Goal: Information Seeking & Learning: Learn about a topic

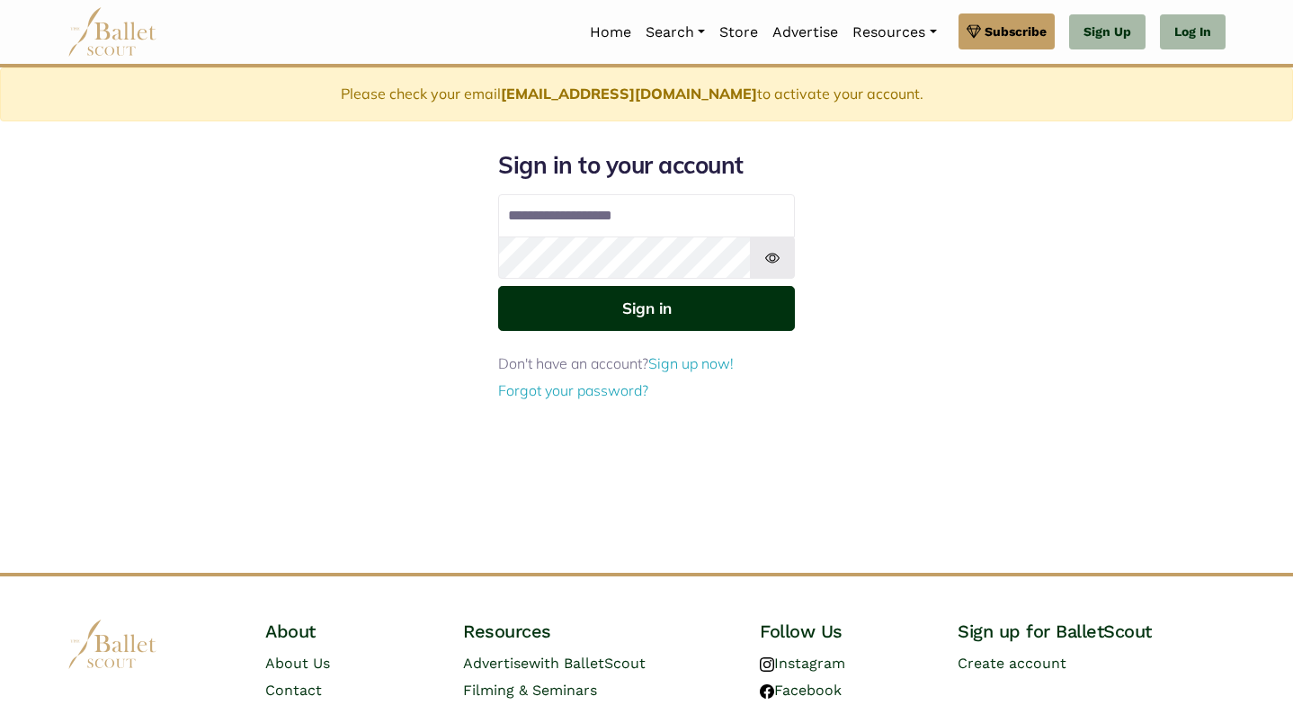
click at [666, 310] on button "Sign in" at bounding box center [646, 308] width 297 height 44
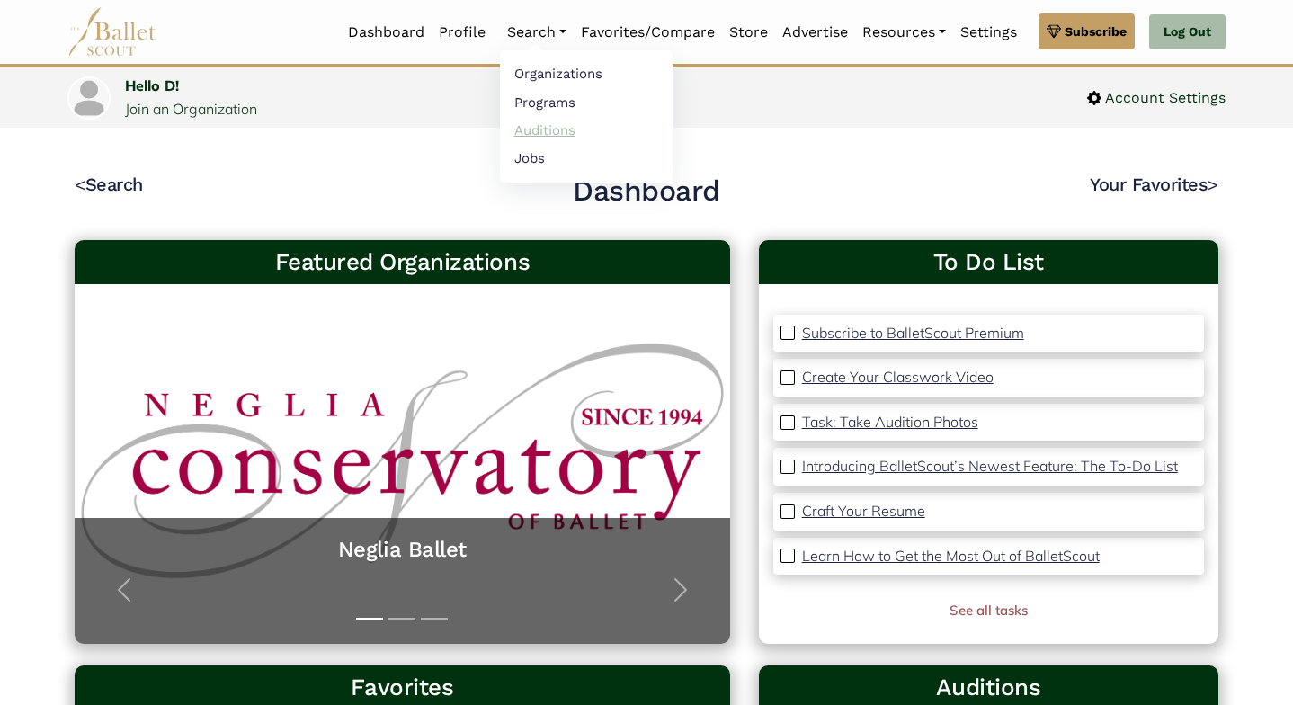
click at [529, 126] on link "Auditions" at bounding box center [586, 130] width 173 height 28
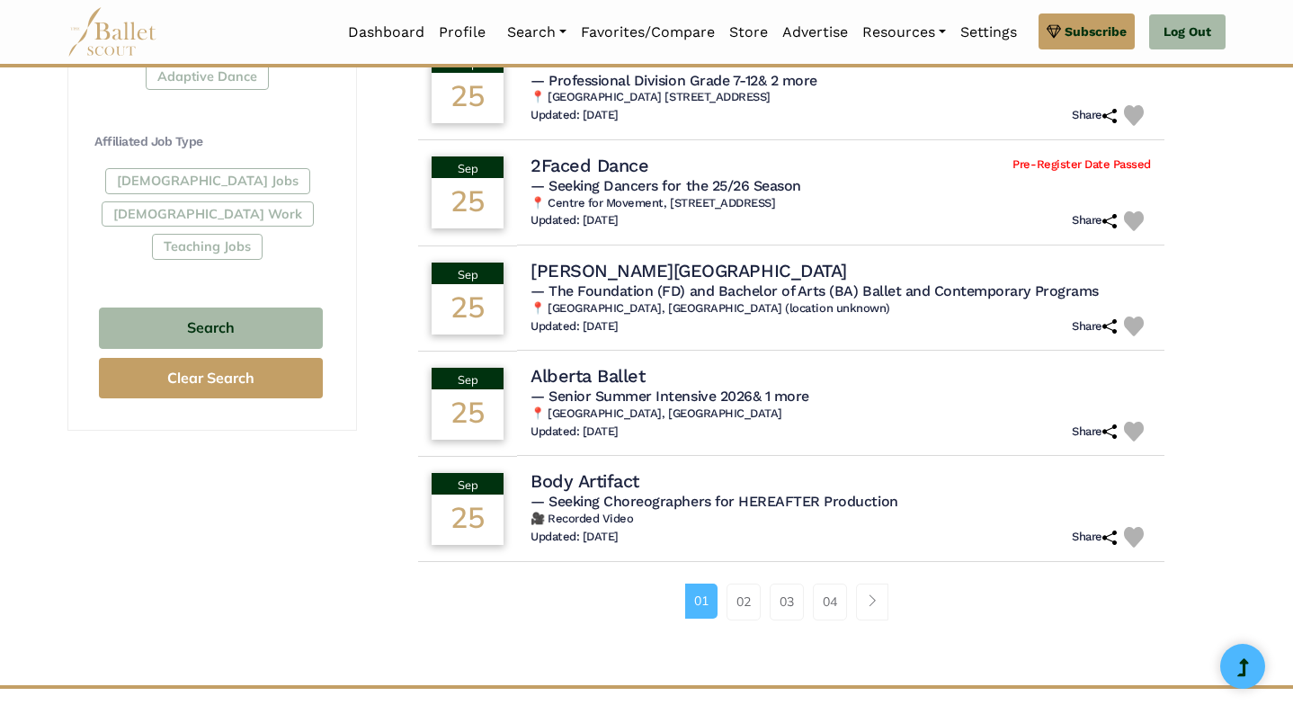
scroll to position [1066, 0]
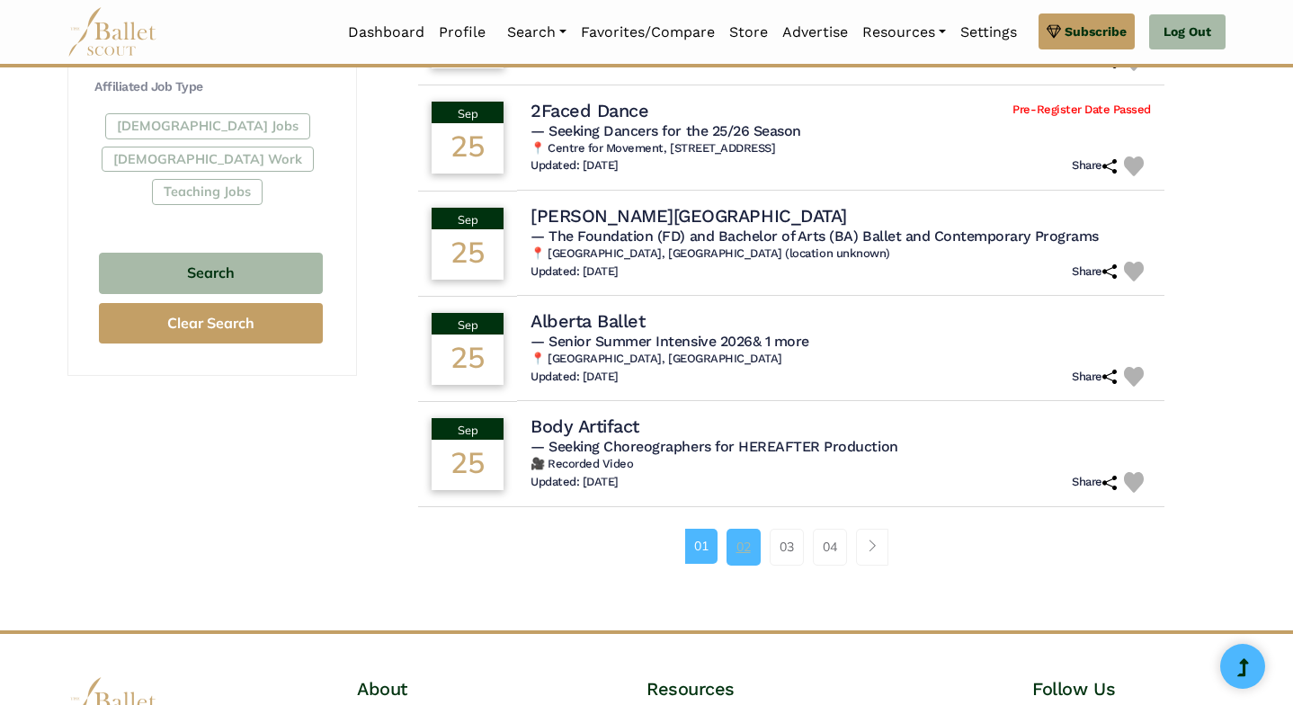
click at [736, 534] on link "02" at bounding box center [744, 547] width 34 height 36
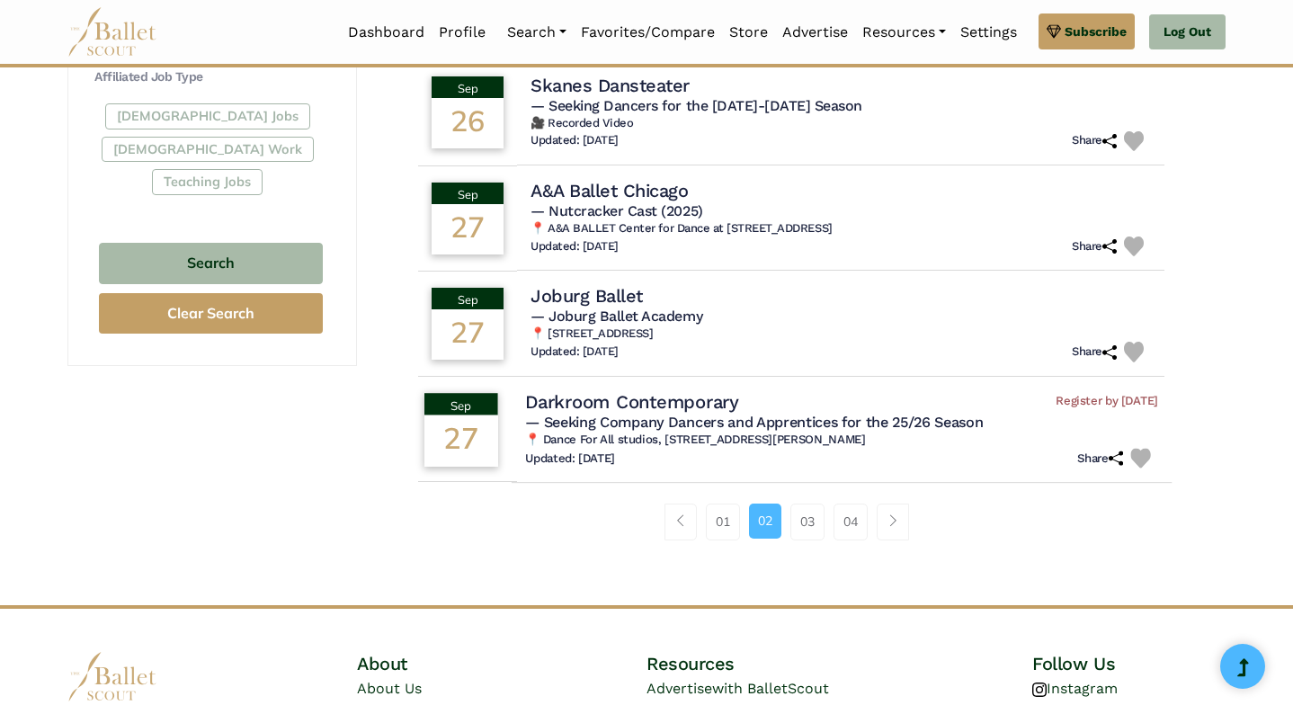
scroll to position [1084, 0]
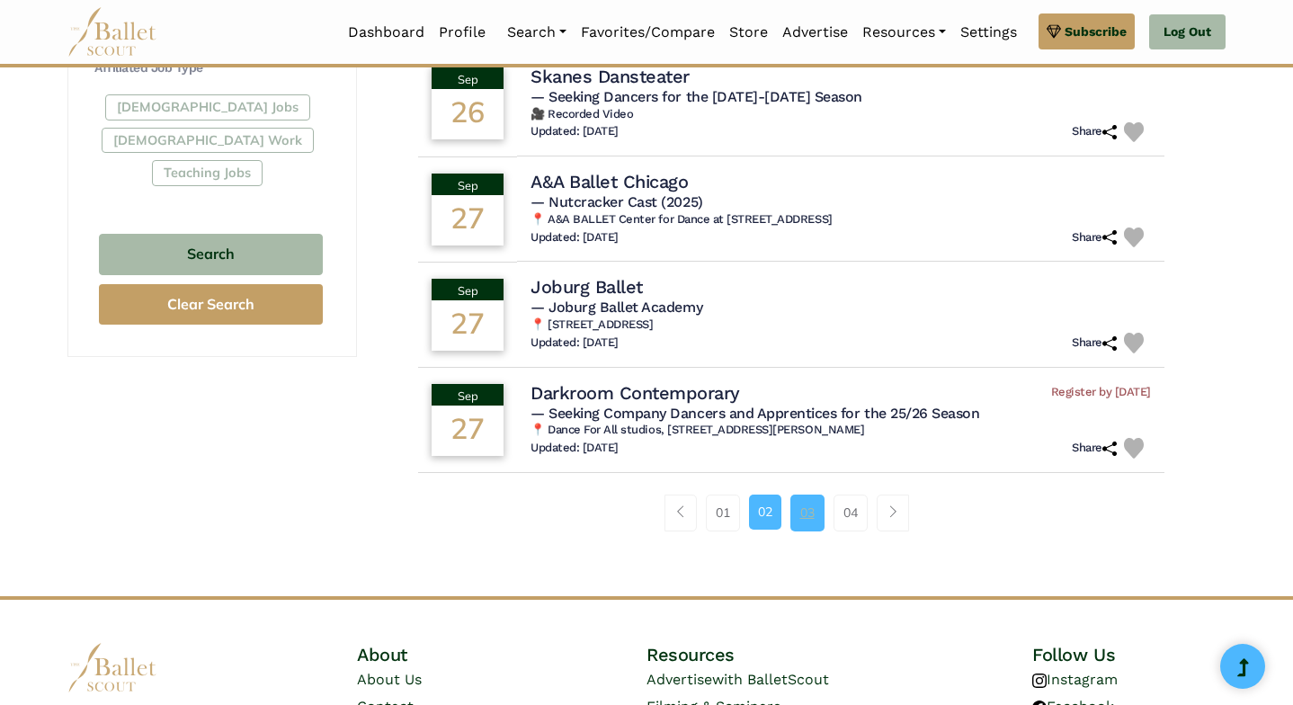
click at [805, 501] on link "03" at bounding box center [807, 513] width 34 height 36
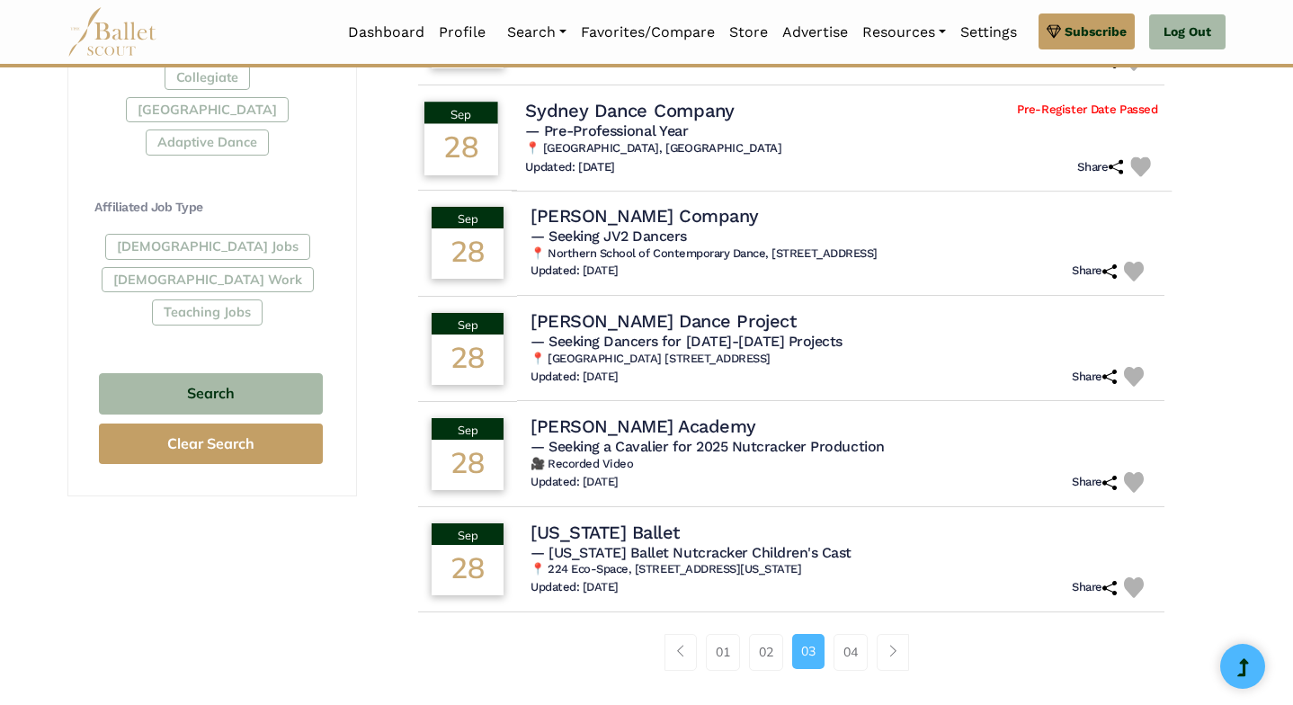
scroll to position [973, 0]
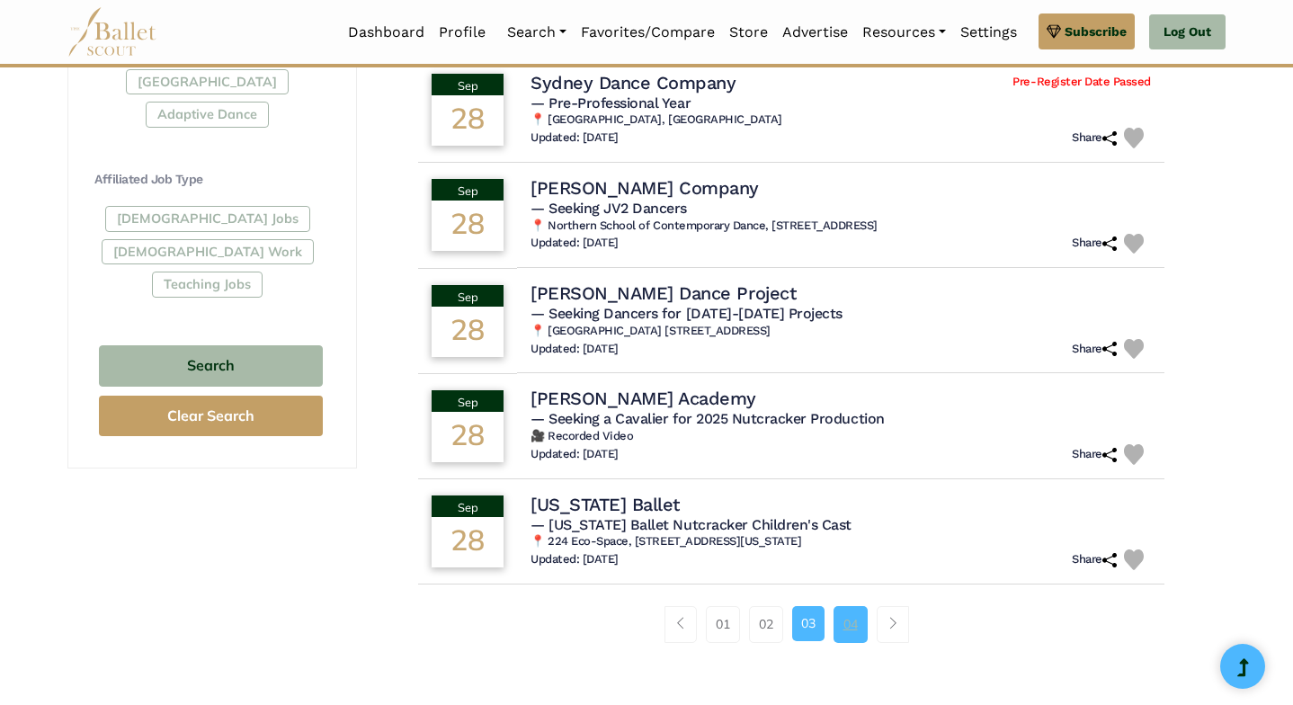
click at [841, 615] on link "04" at bounding box center [851, 624] width 34 height 36
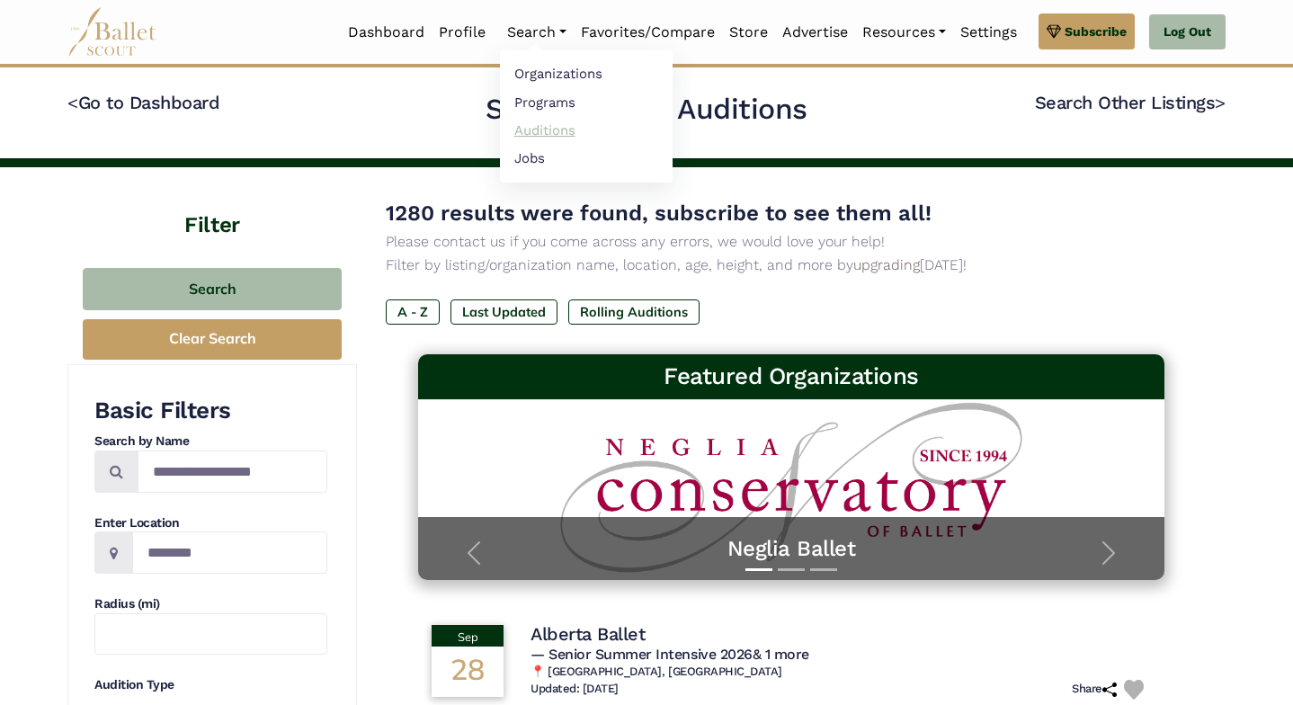
click at [533, 134] on link "Auditions" at bounding box center [586, 130] width 173 height 28
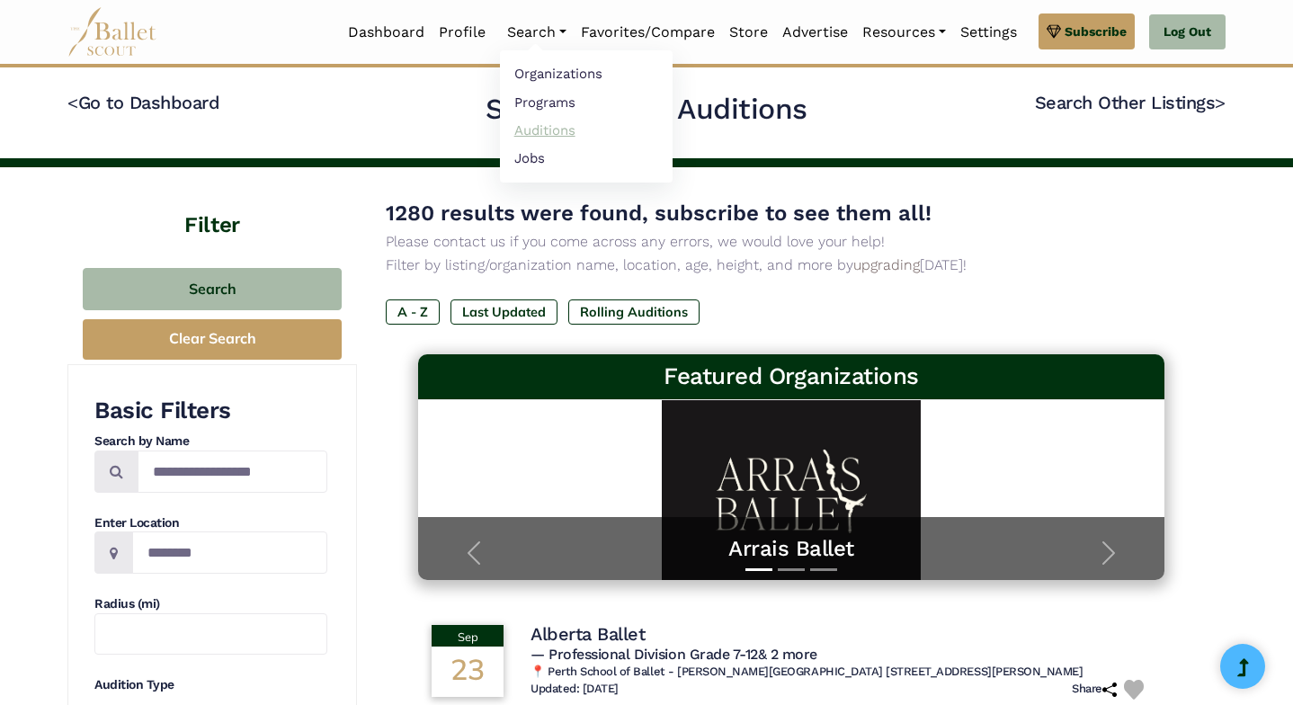
click at [521, 128] on link "Auditions" at bounding box center [586, 130] width 173 height 28
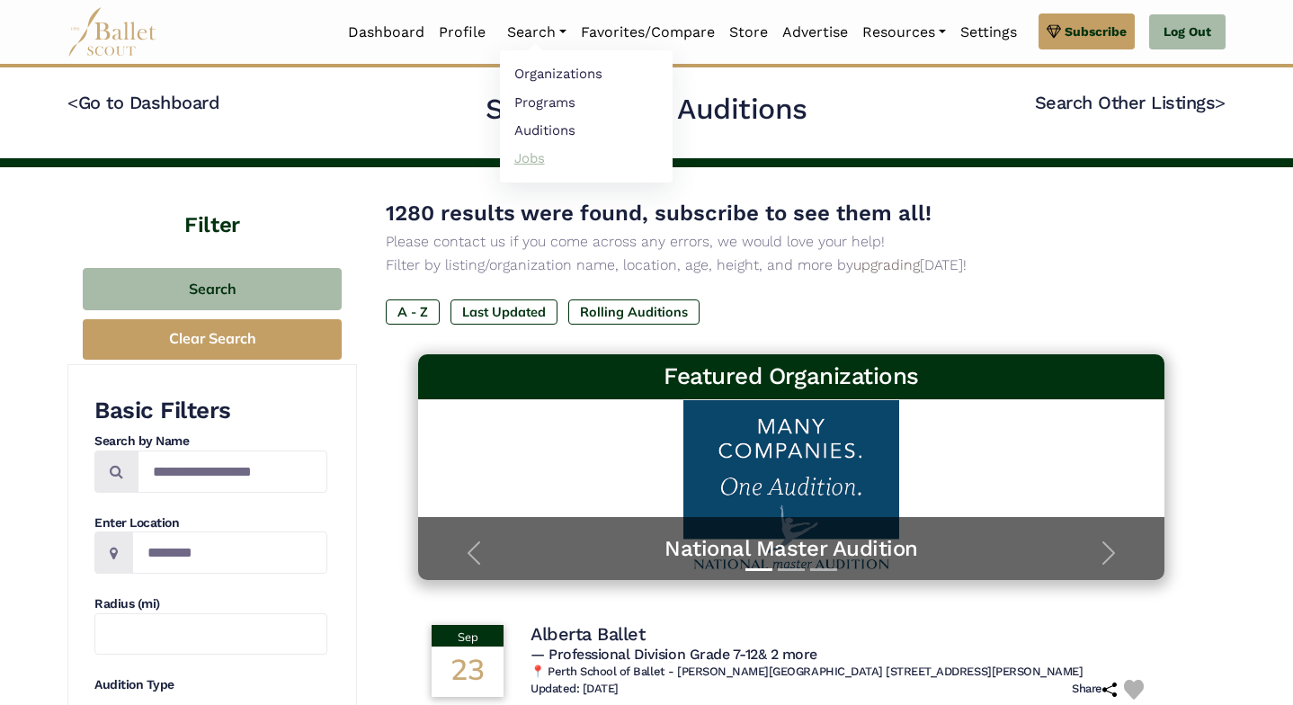
click at [531, 153] on link "Jobs" at bounding box center [586, 158] width 173 height 28
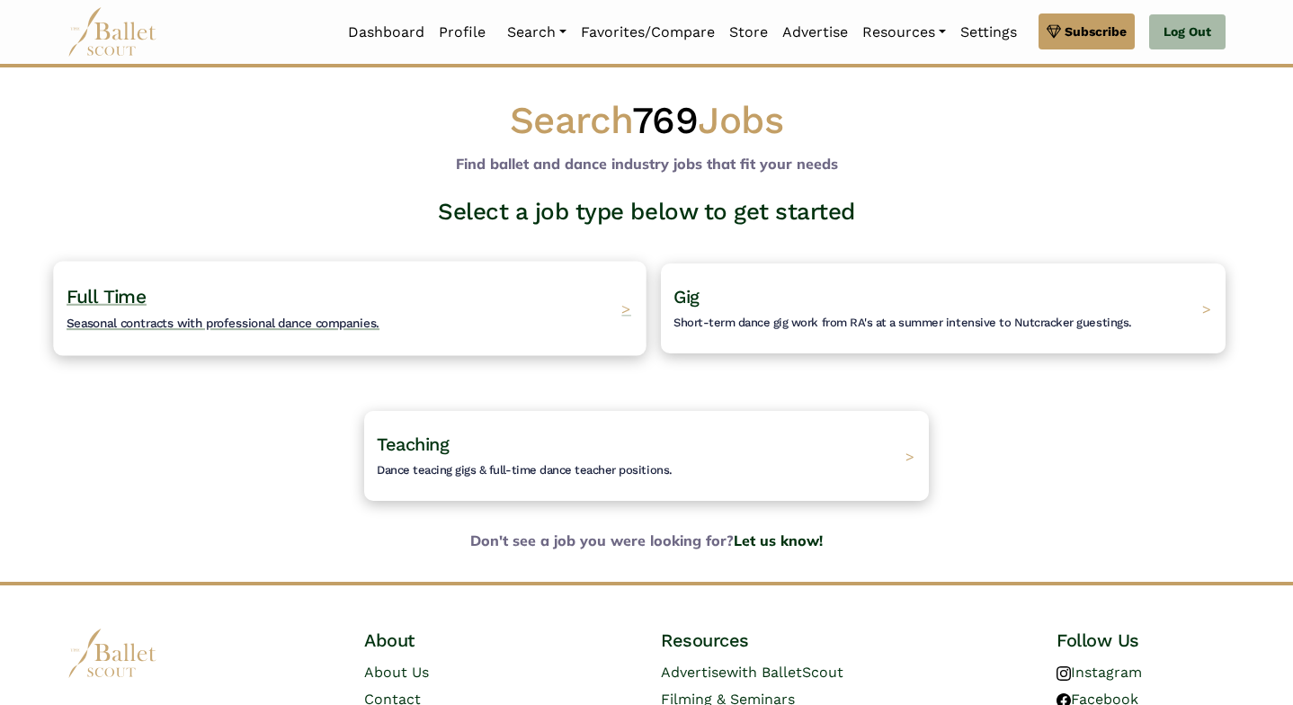
click at [548, 330] on div "Full Time Seasonal contracts with professional dance companies. >" at bounding box center [349, 308] width 593 height 94
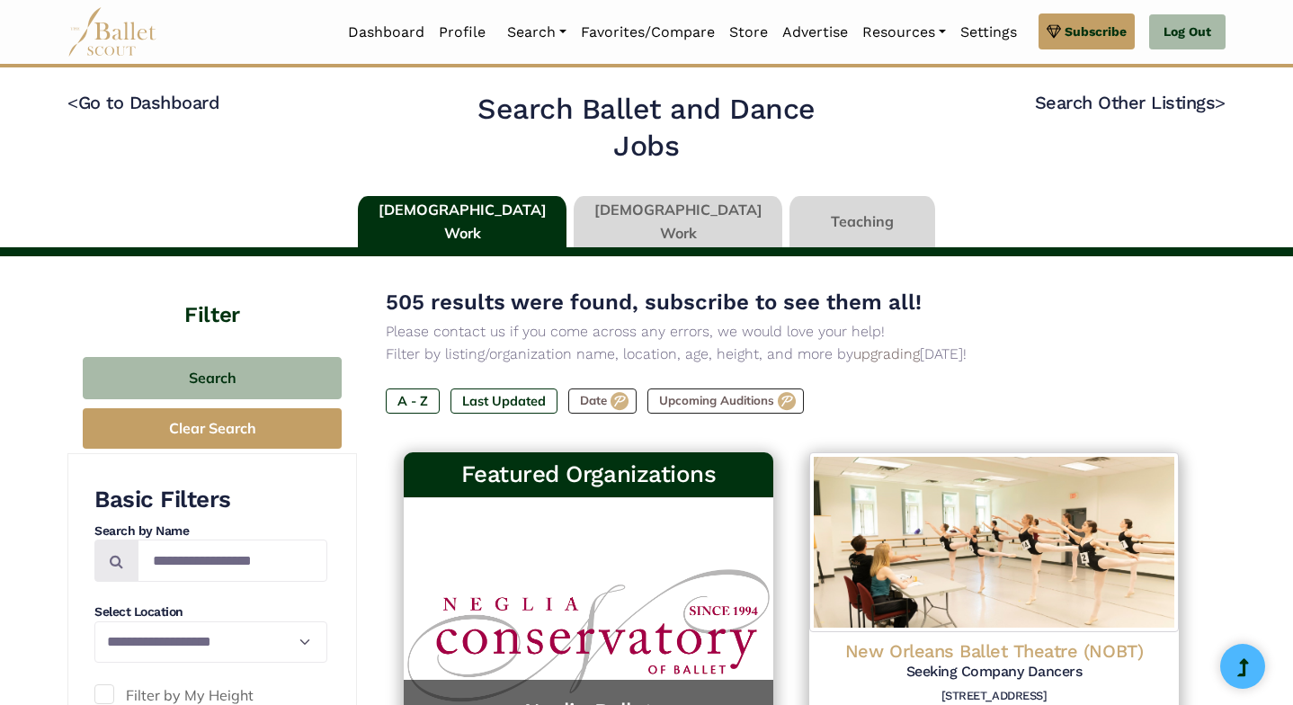
scroll to position [85, 0]
click at [530, 394] on label "Last Updated" at bounding box center [504, 400] width 107 height 25
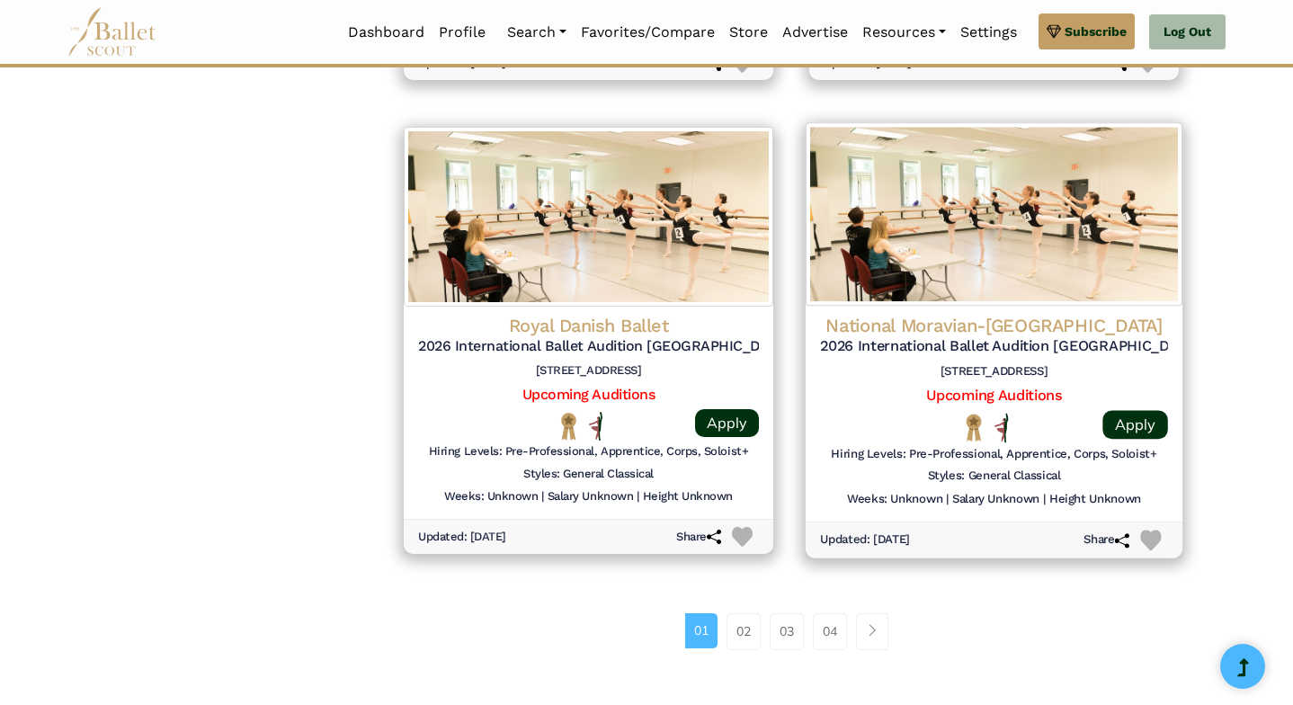
scroll to position [2225, 0]
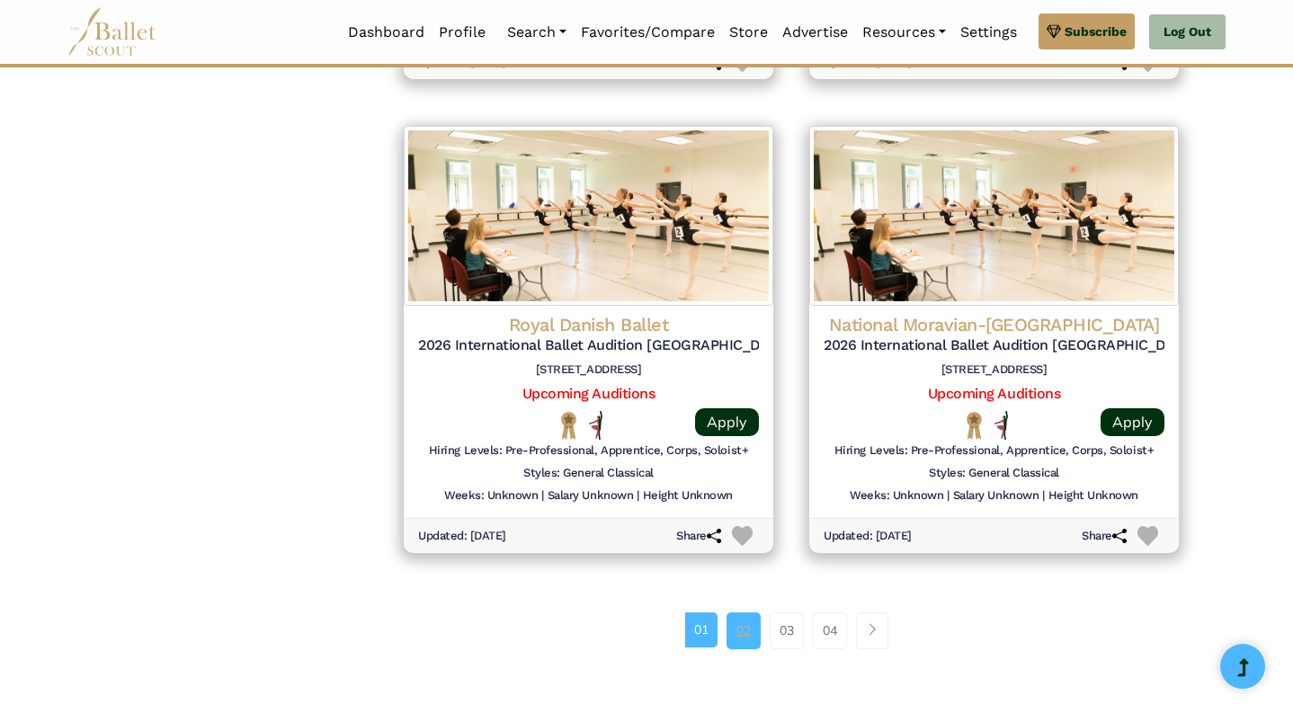
click at [736, 612] on link "02" at bounding box center [744, 630] width 34 height 36
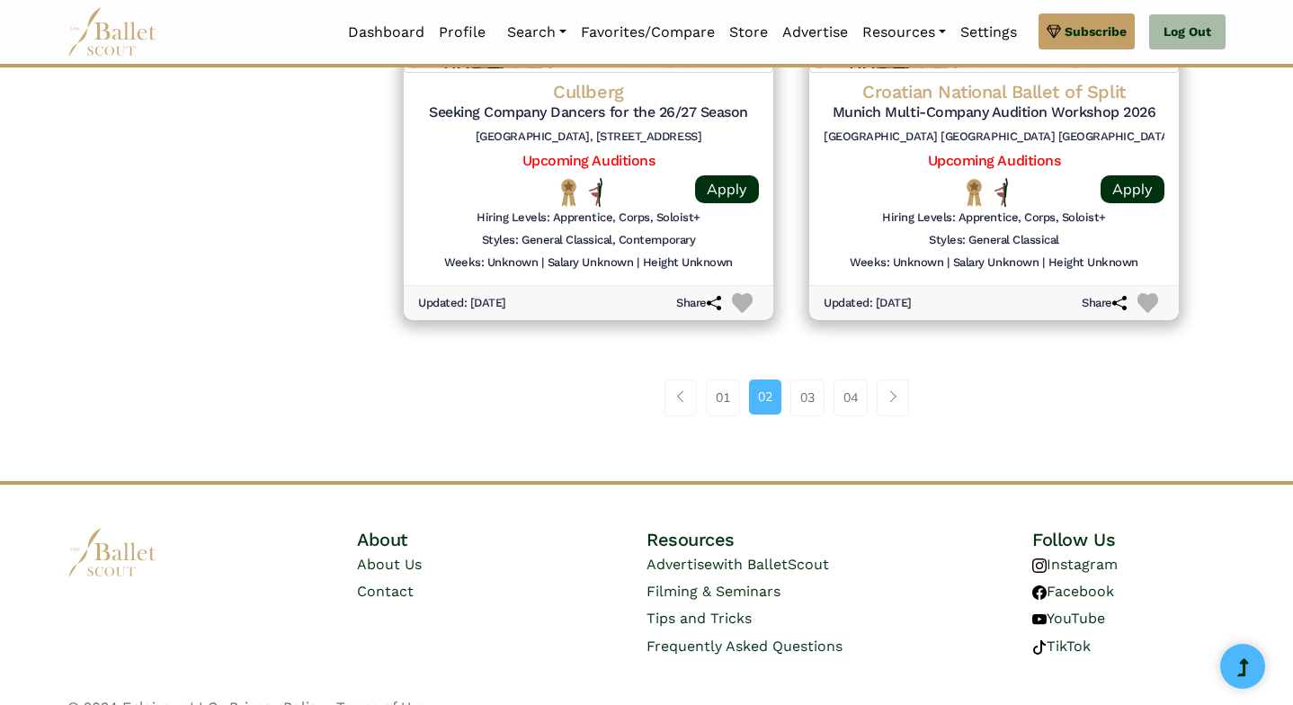
scroll to position [2457, 0]
click at [800, 384] on link "03" at bounding box center [807, 398] width 34 height 36
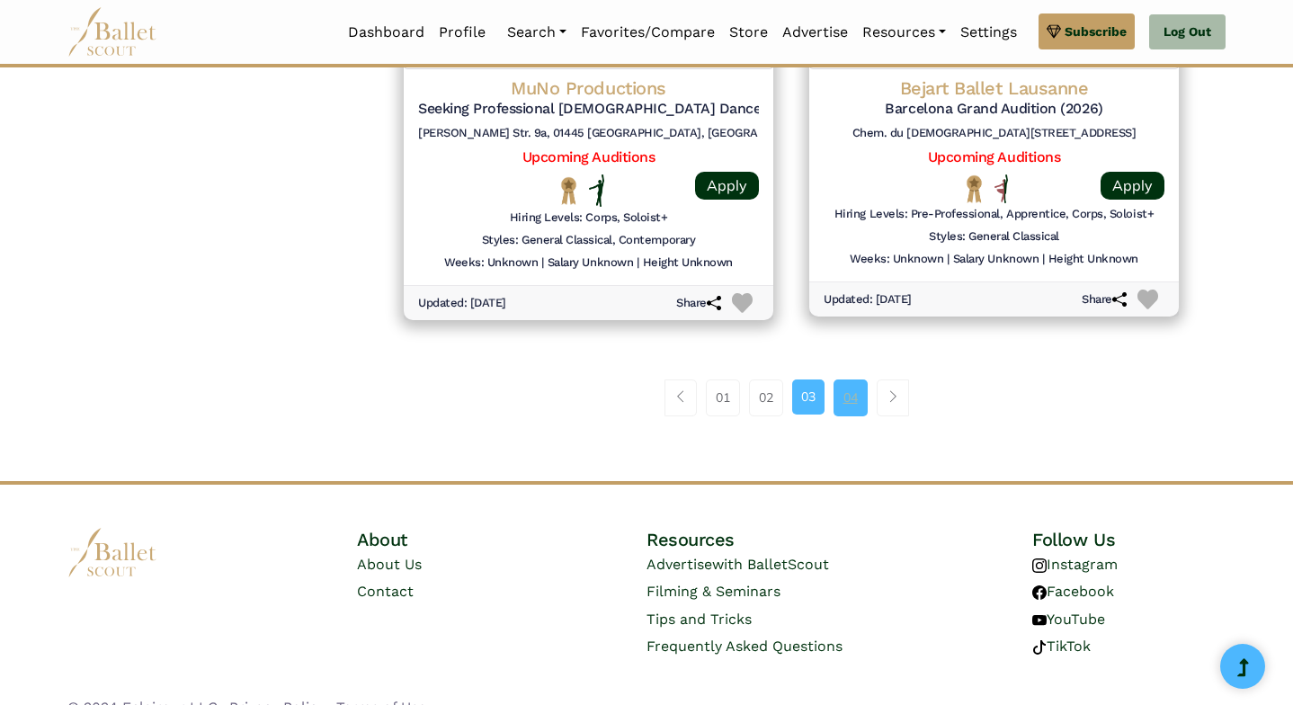
scroll to position [2460, 0]
click at [842, 380] on link "04" at bounding box center [851, 398] width 34 height 36
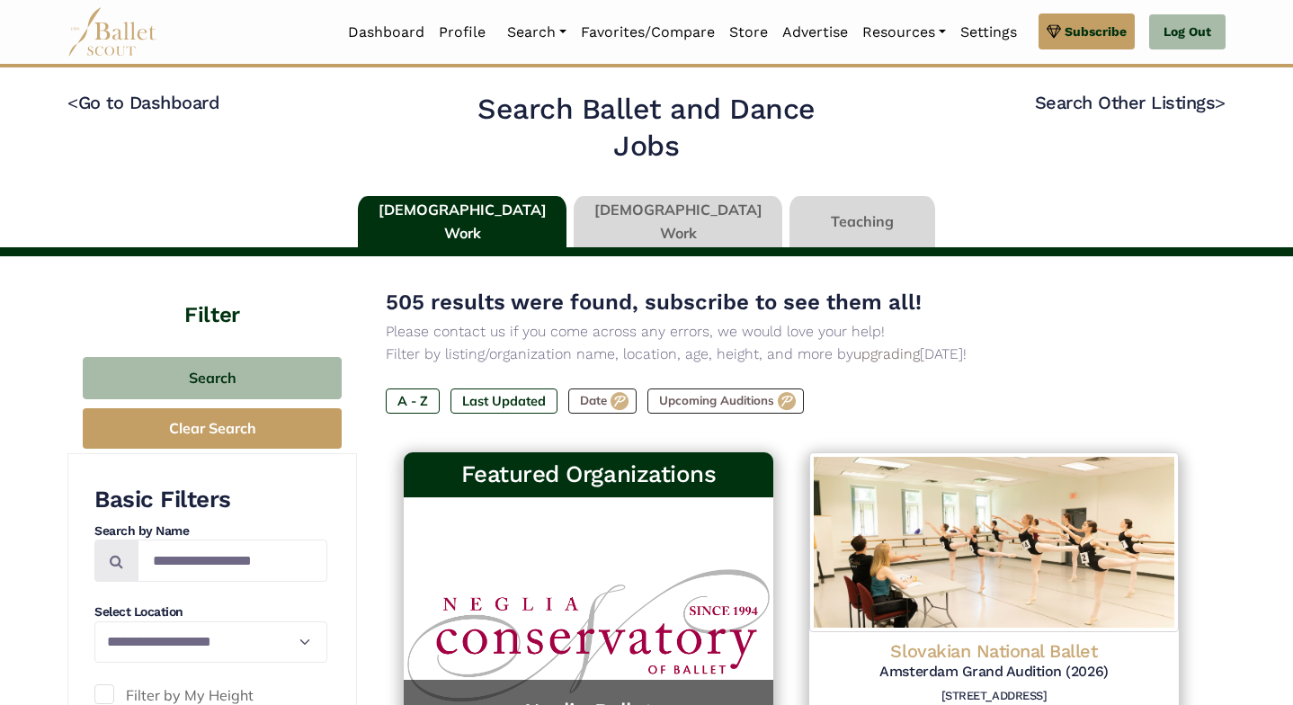
click at [678, 223] on link at bounding box center [678, 221] width 209 height 51
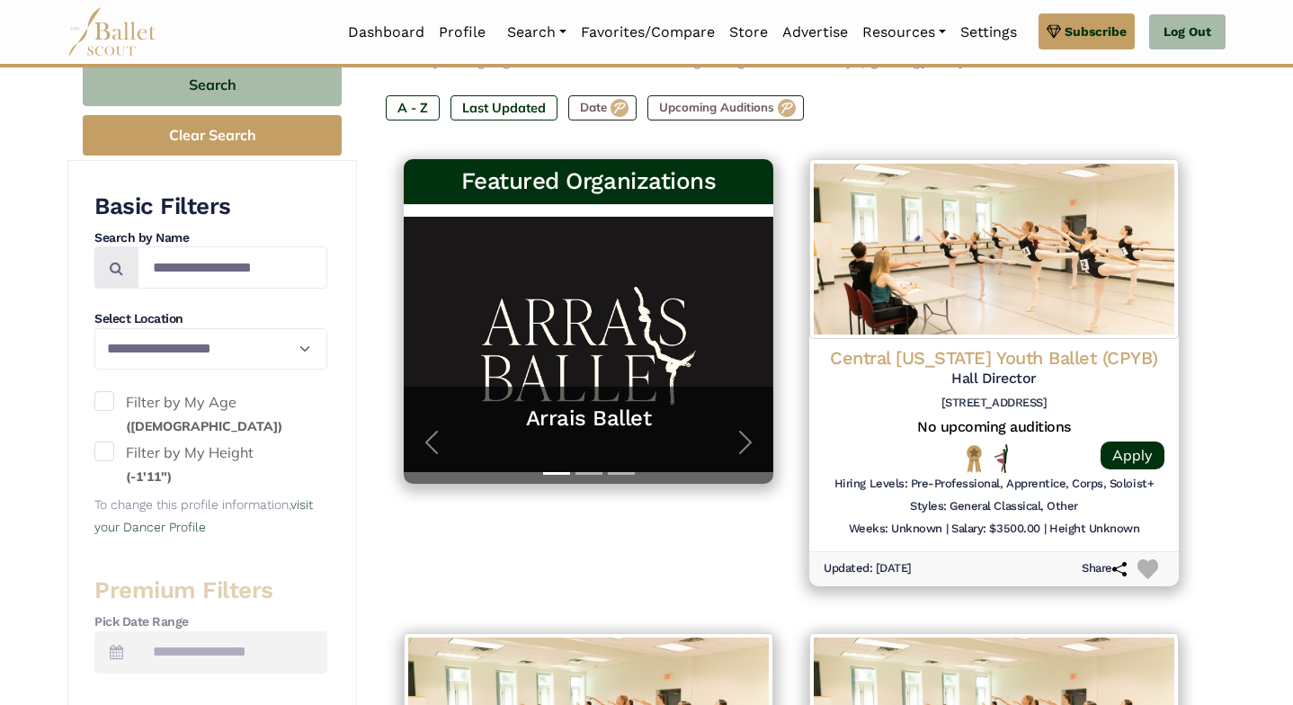
scroll to position [296, 0]
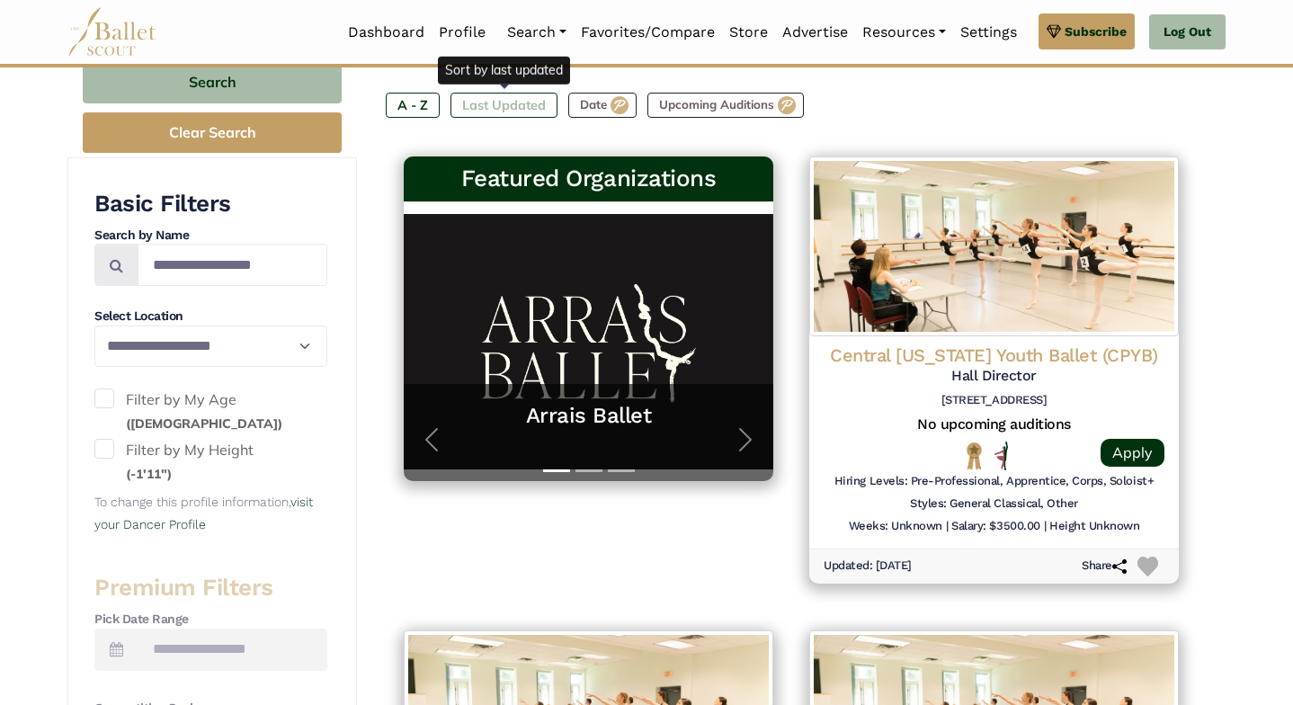
click at [505, 109] on label "Last Updated" at bounding box center [504, 105] width 107 height 25
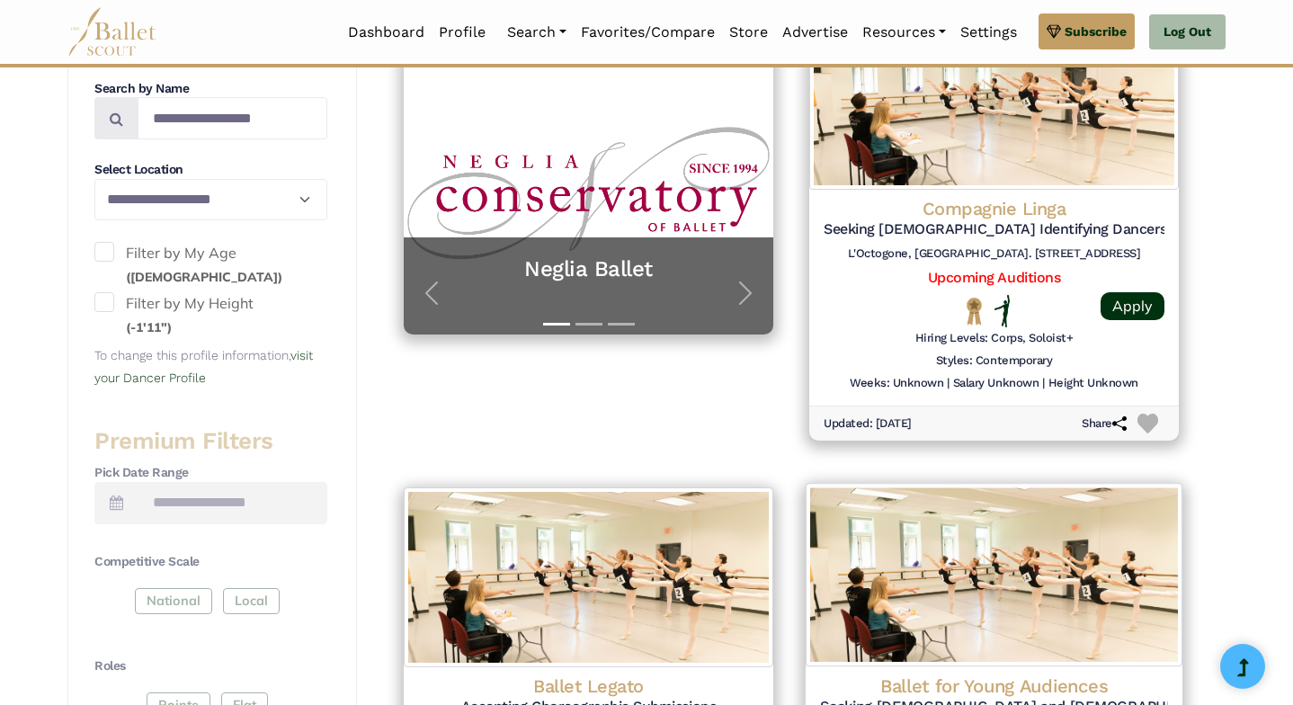
scroll to position [314, 0]
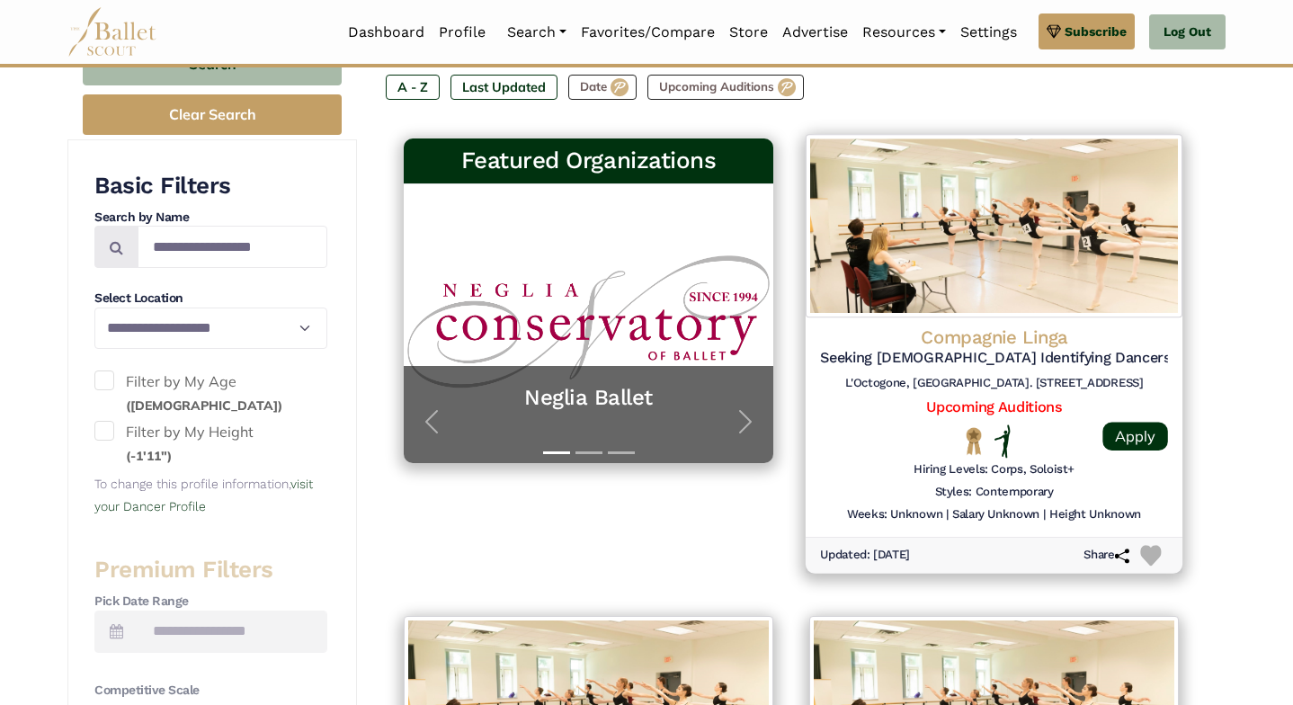
click at [996, 329] on h4 "Compagnie Linga" at bounding box center [994, 338] width 348 height 24
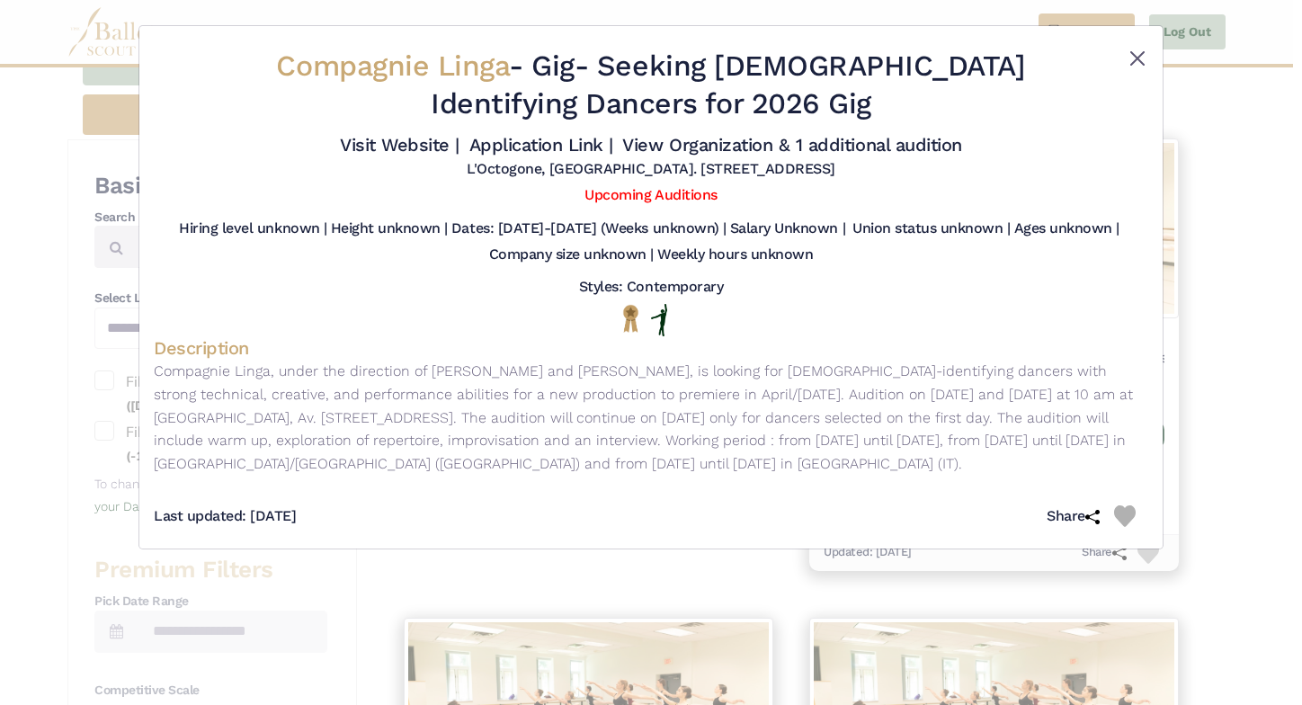
click at [1134, 65] on button "Close" at bounding box center [1138, 59] width 22 height 22
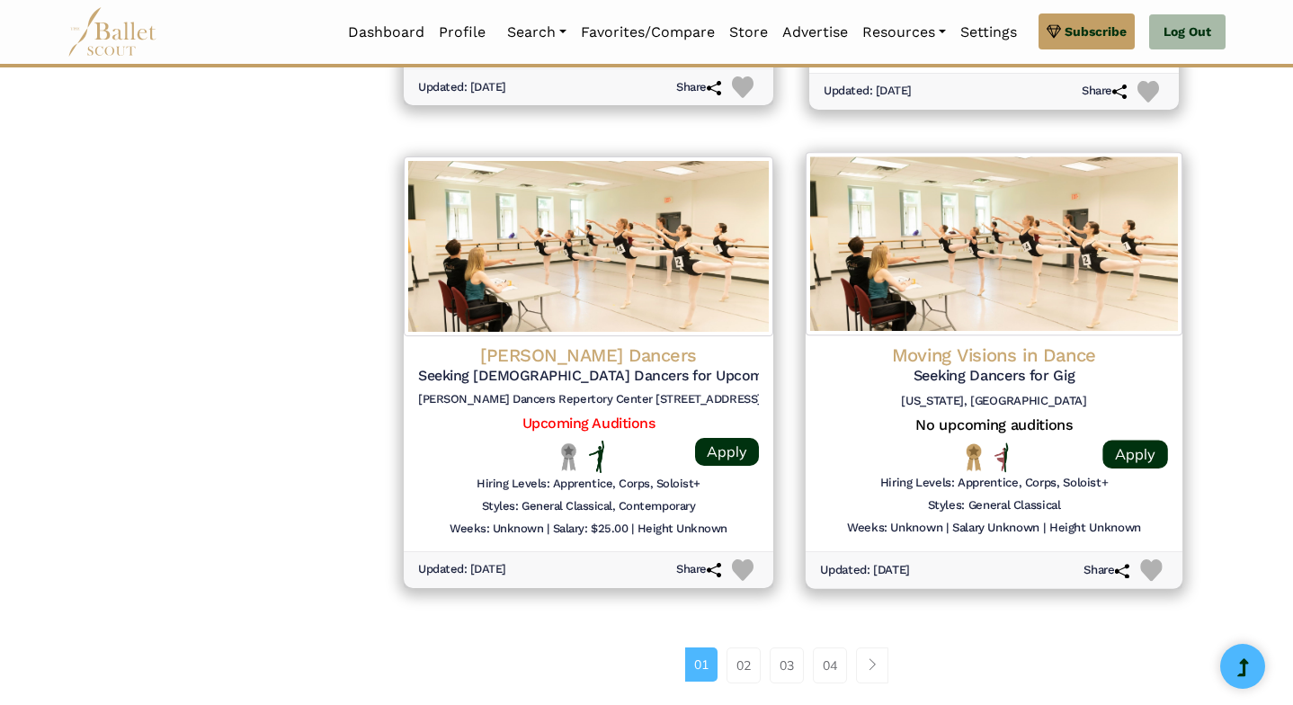
scroll to position [2390, 0]
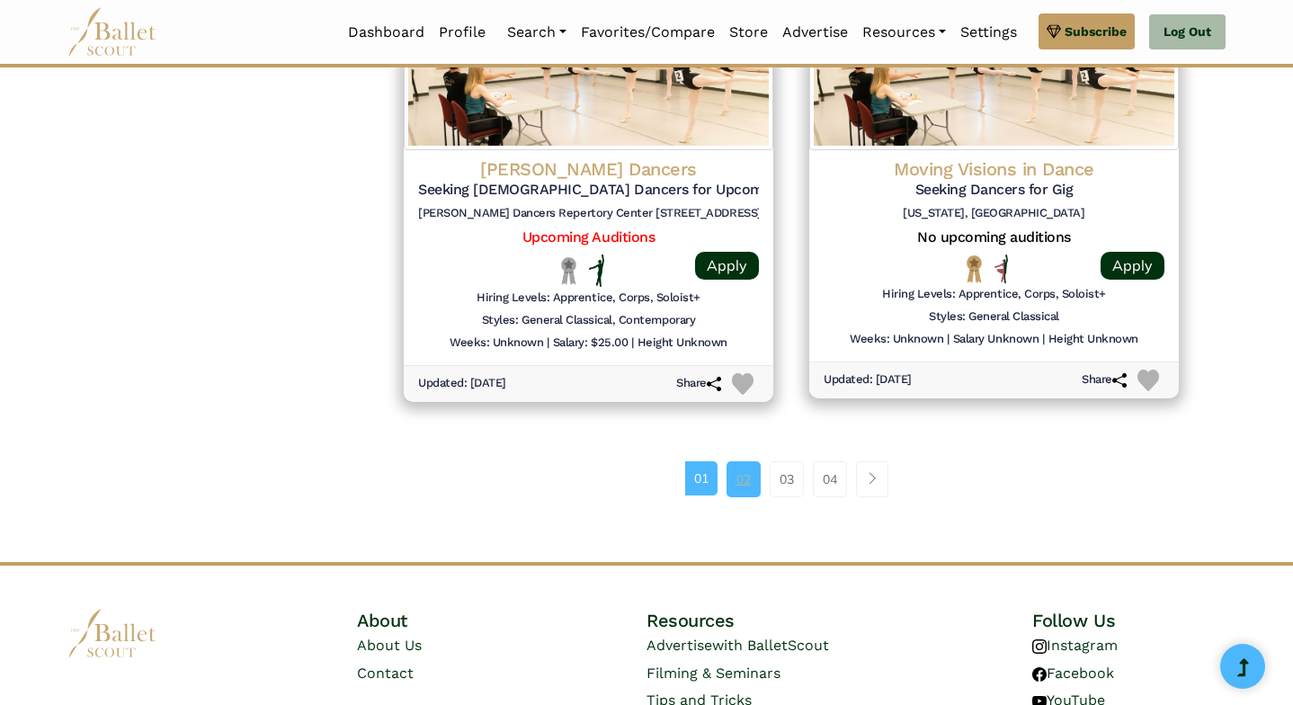
click at [746, 461] on link "02" at bounding box center [744, 479] width 34 height 36
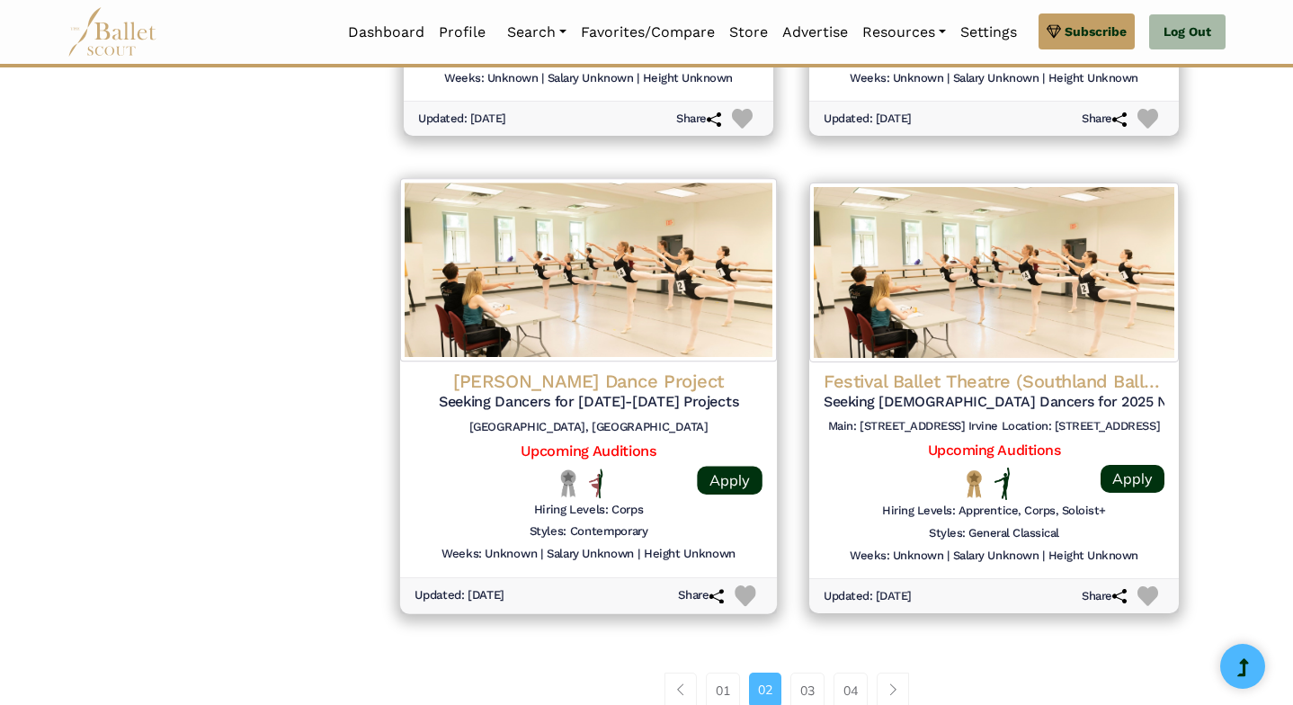
scroll to position [2280, 0]
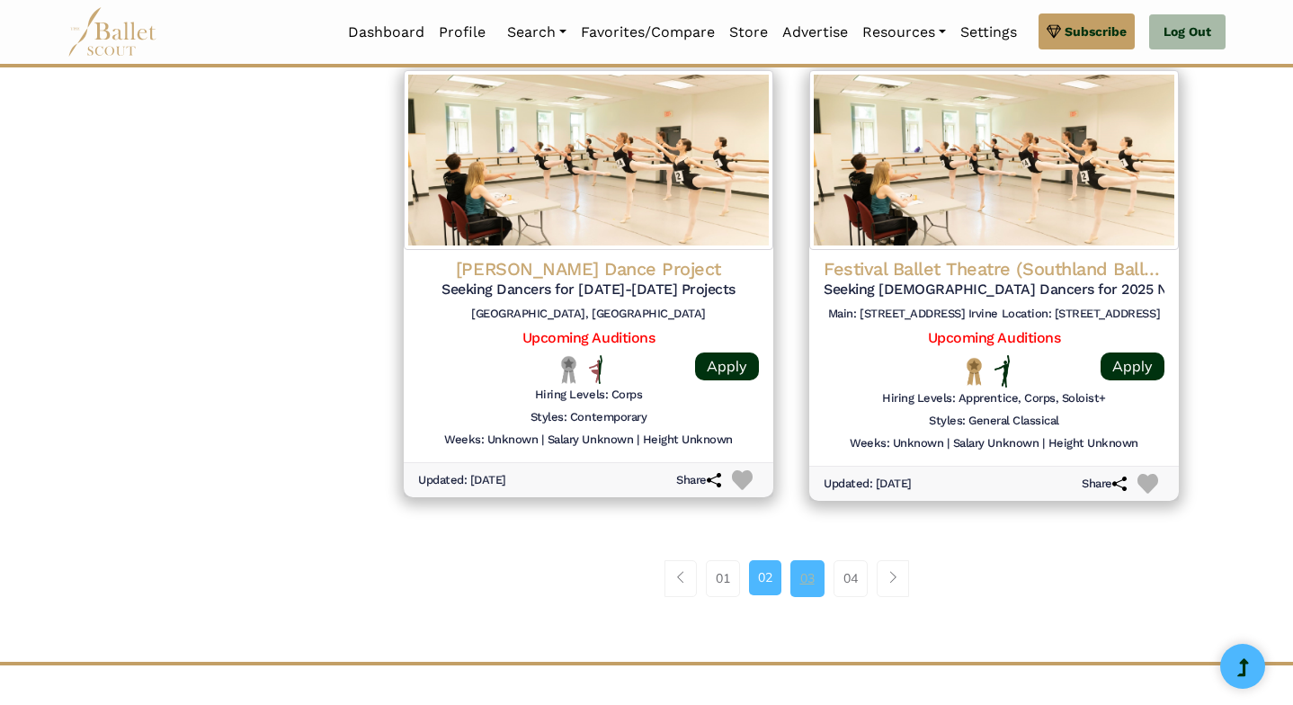
click at [808, 560] on link "03" at bounding box center [807, 578] width 34 height 36
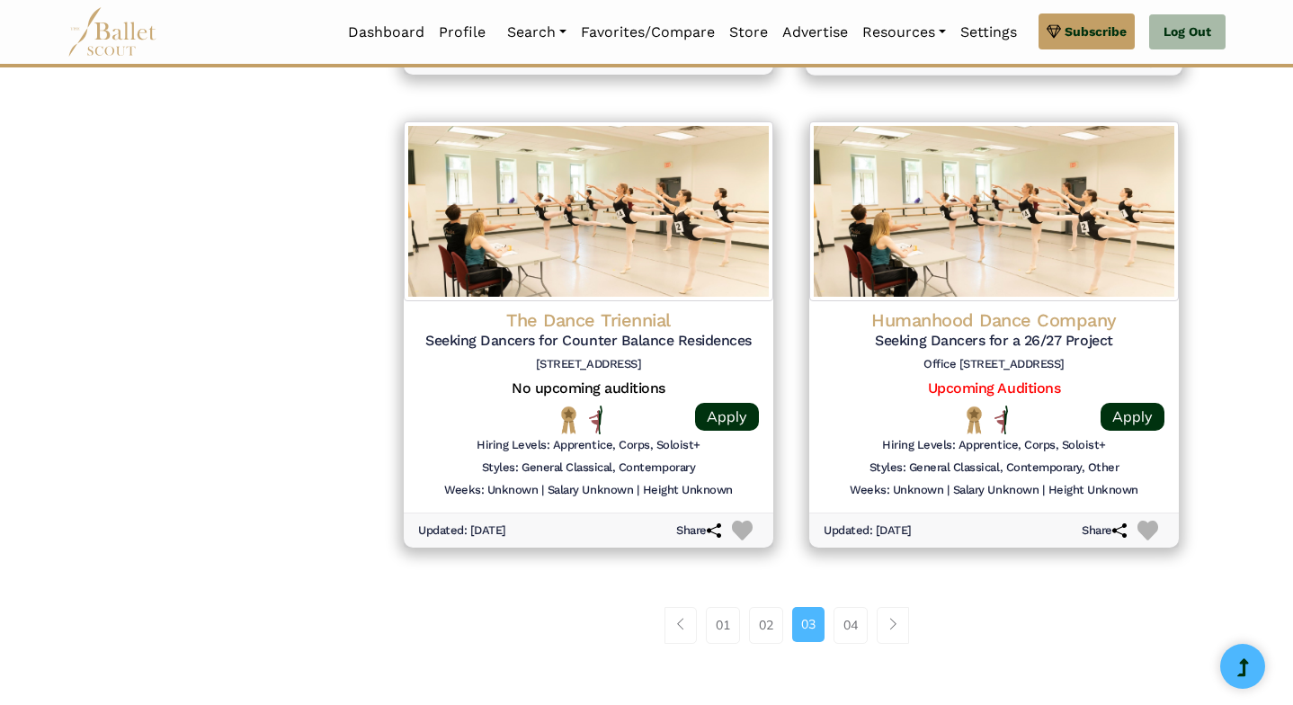
scroll to position [2284, 0]
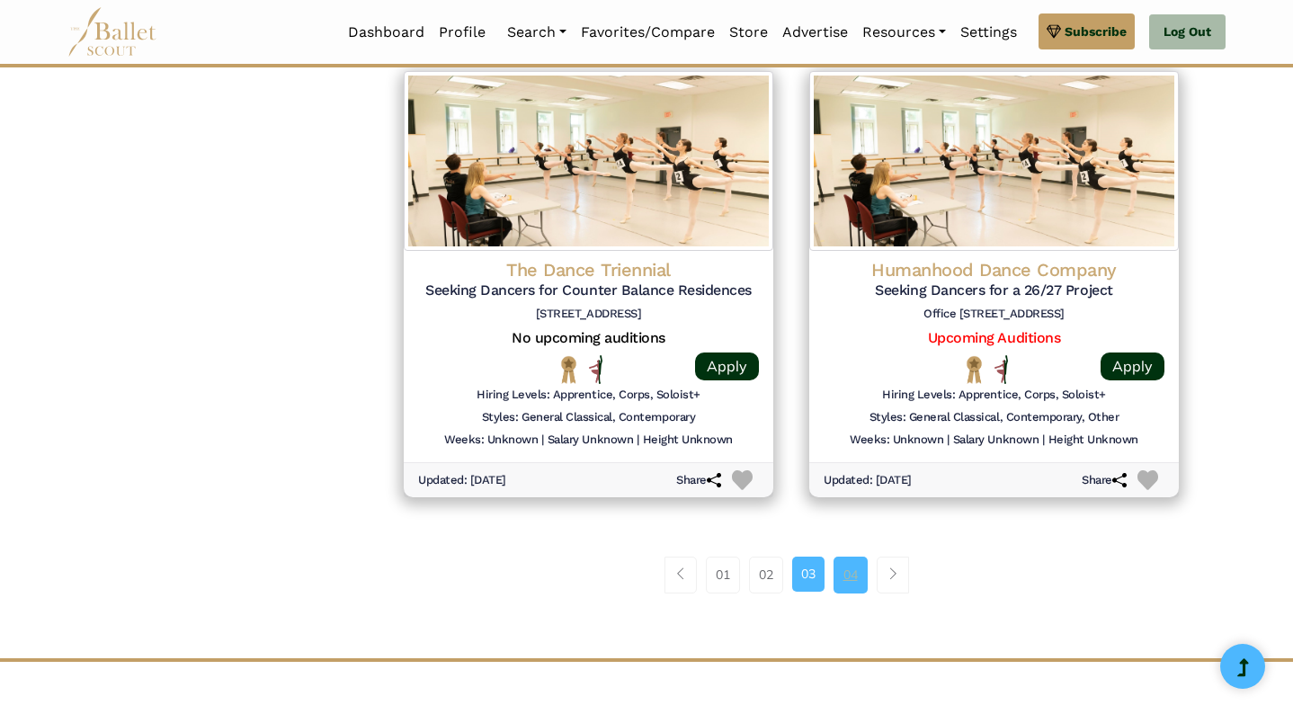
click at [849, 560] on link "04" at bounding box center [851, 575] width 34 height 36
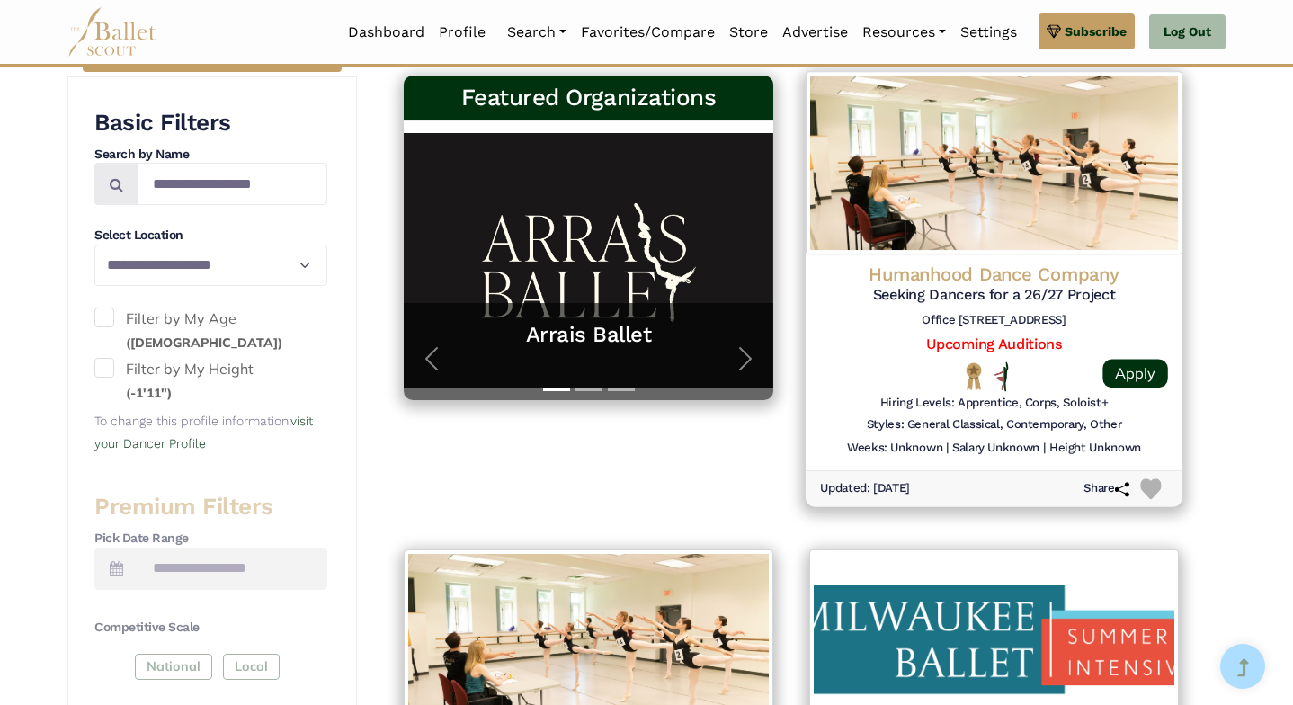
scroll to position [871, 0]
